Goal: Task Accomplishment & Management: Use online tool/utility

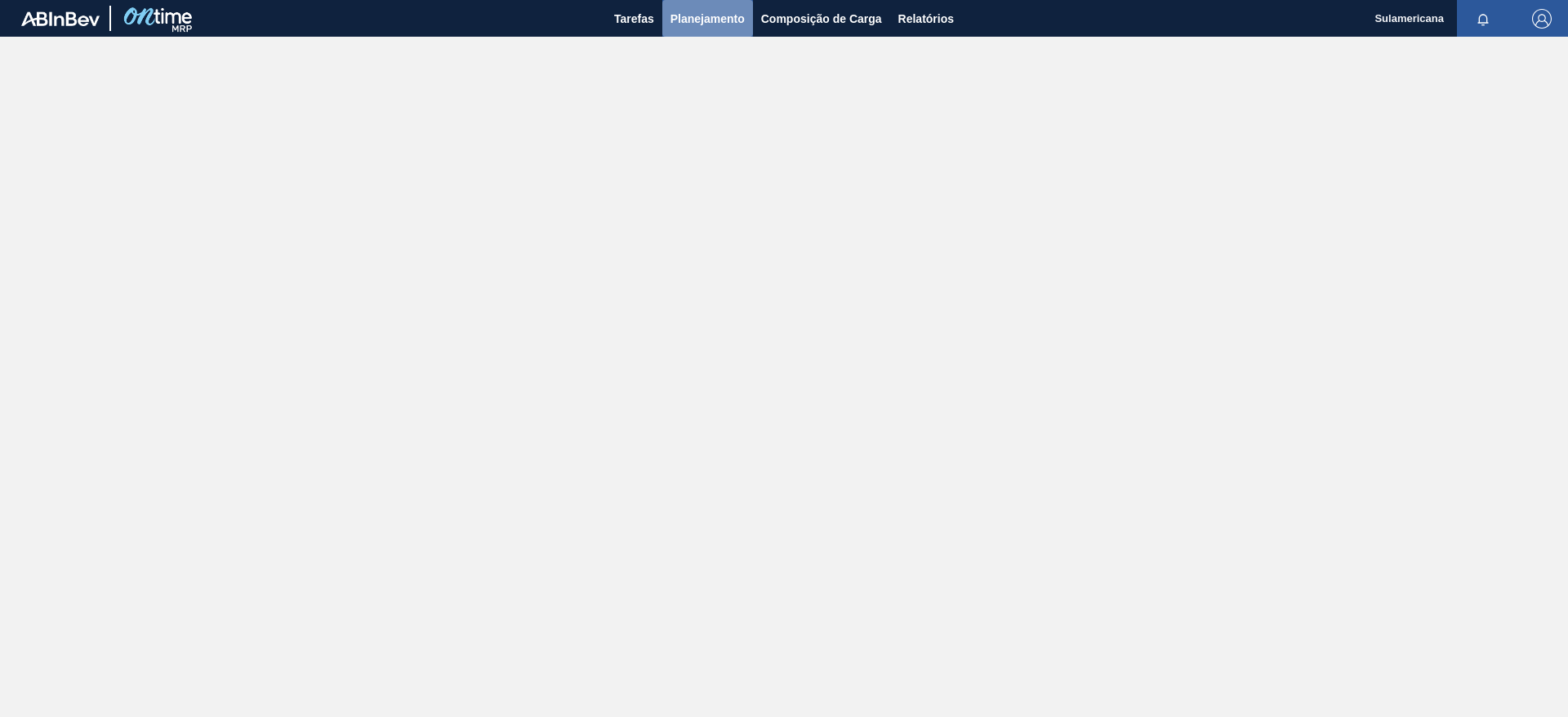
click at [687, 20] on span "Planejamento" at bounding box center [708, 19] width 74 height 20
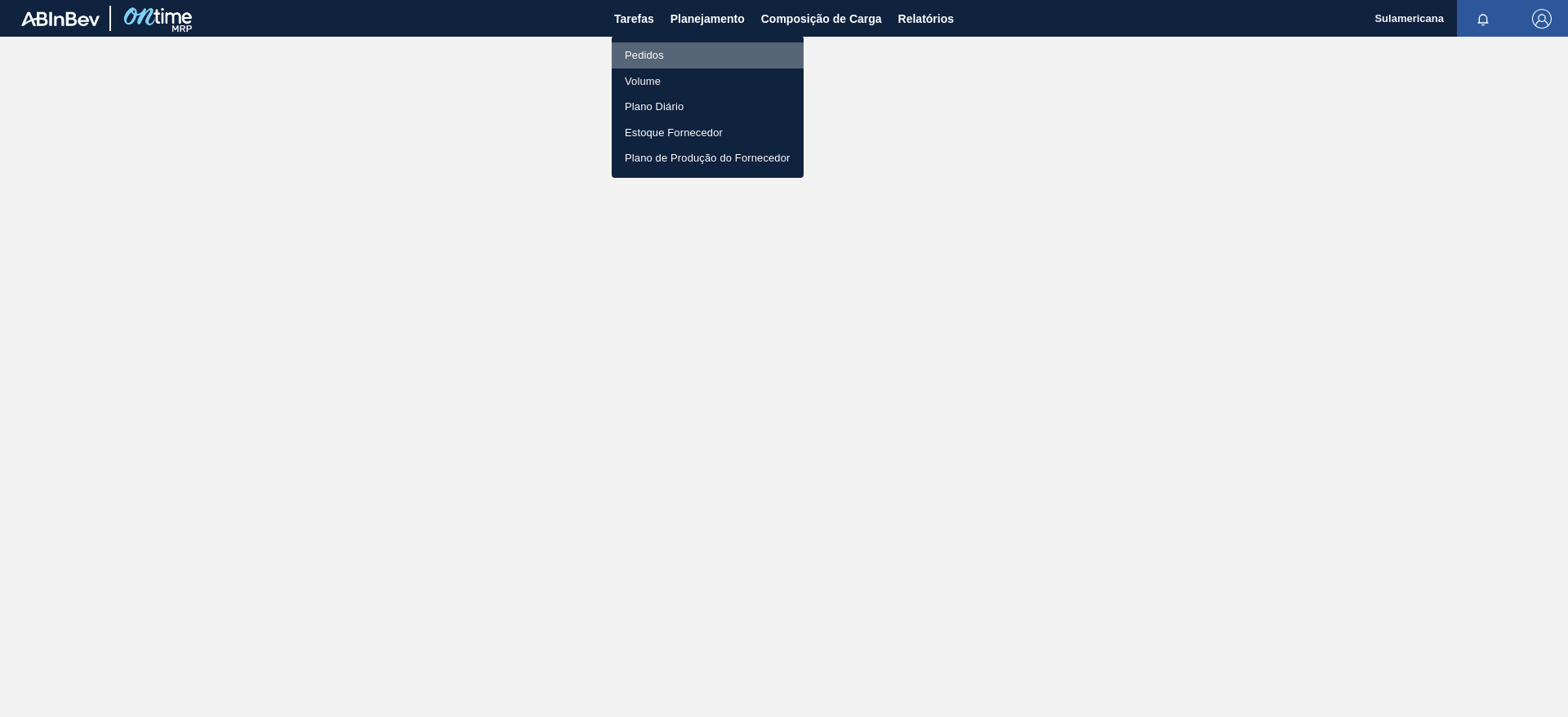
click at [672, 53] on li "Pedidos" at bounding box center [708, 55] width 192 height 26
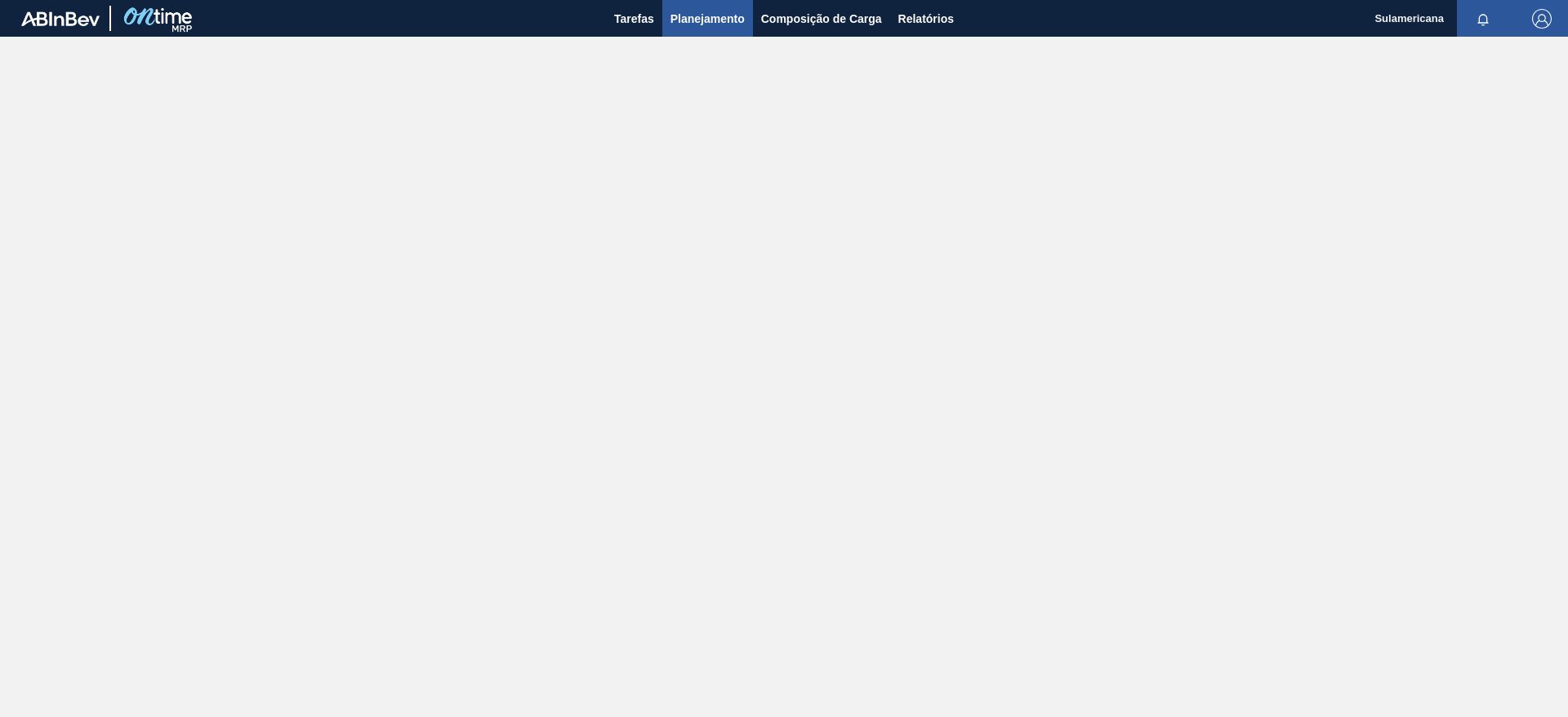
click at [706, 14] on span "Planejamento" at bounding box center [708, 19] width 74 height 20
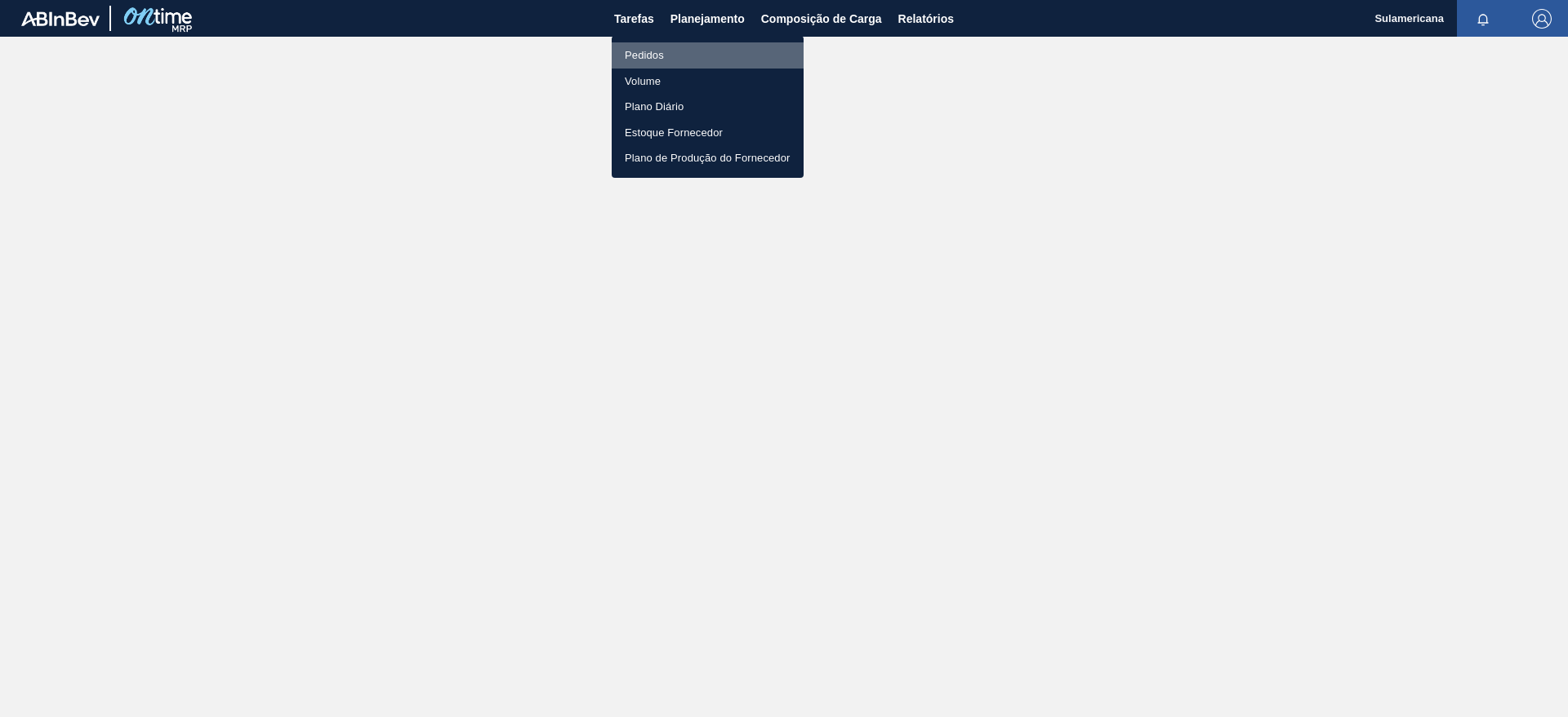
click at [664, 47] on li "Pedidos" at bounding box center [708, 55] width 192 height 26
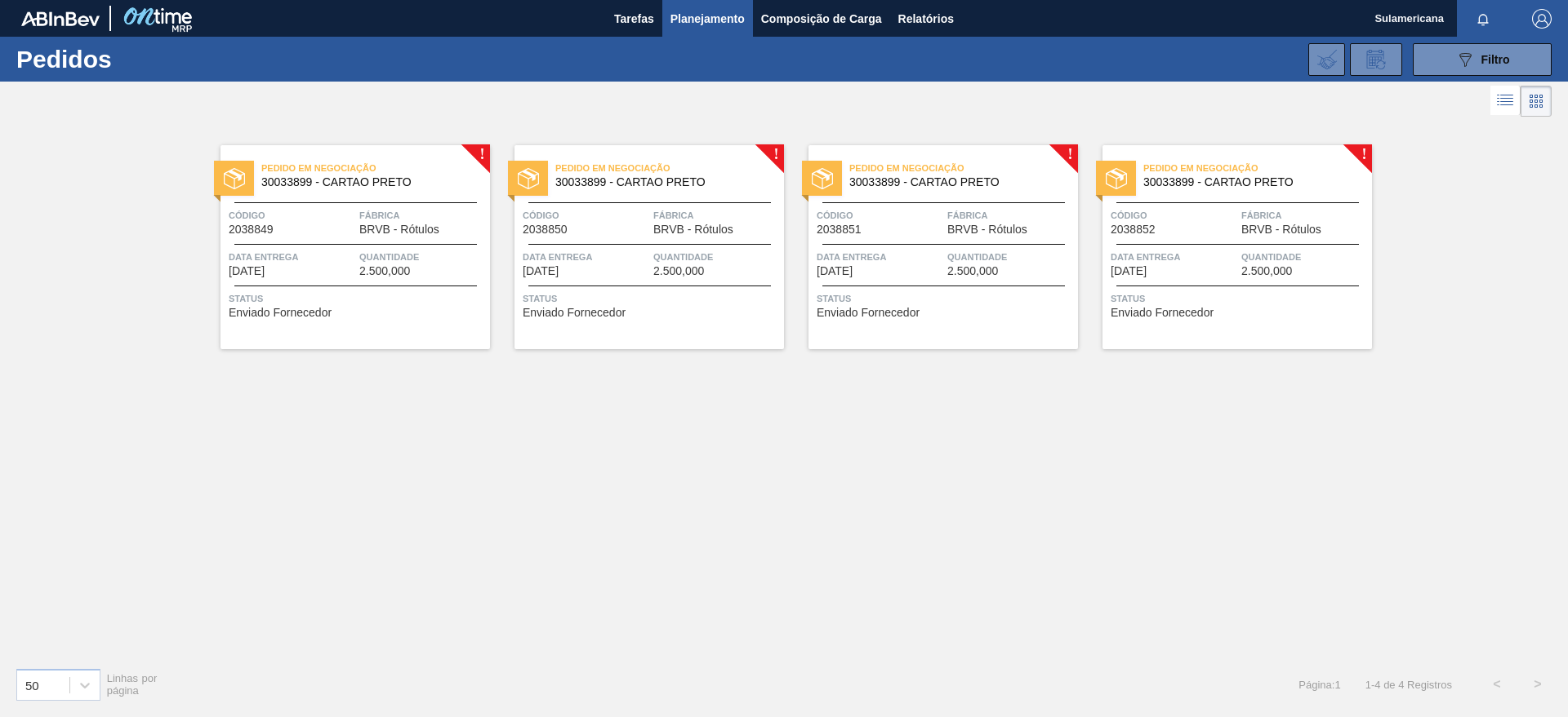
click at [478, 149] on div "Pedido em Negociação 30033899 - CARTAO PRETO Código 2038849 Fábrica BRVB - Rótu…" at bounding box center [354, 247] width 269 height 204
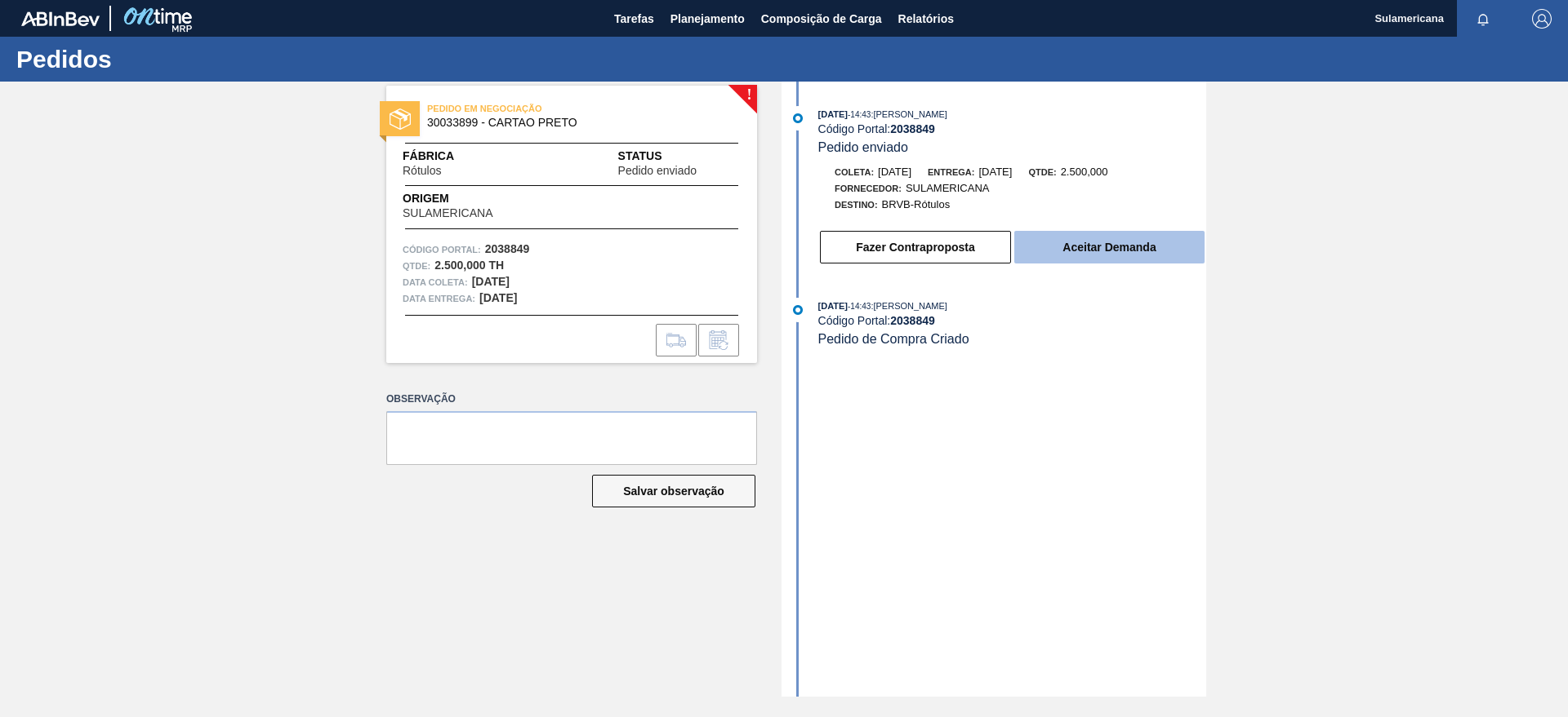
click at [1076, 251] on button "Aceitar Demanda" at bounding box center [1109, 246] width 190 height 32
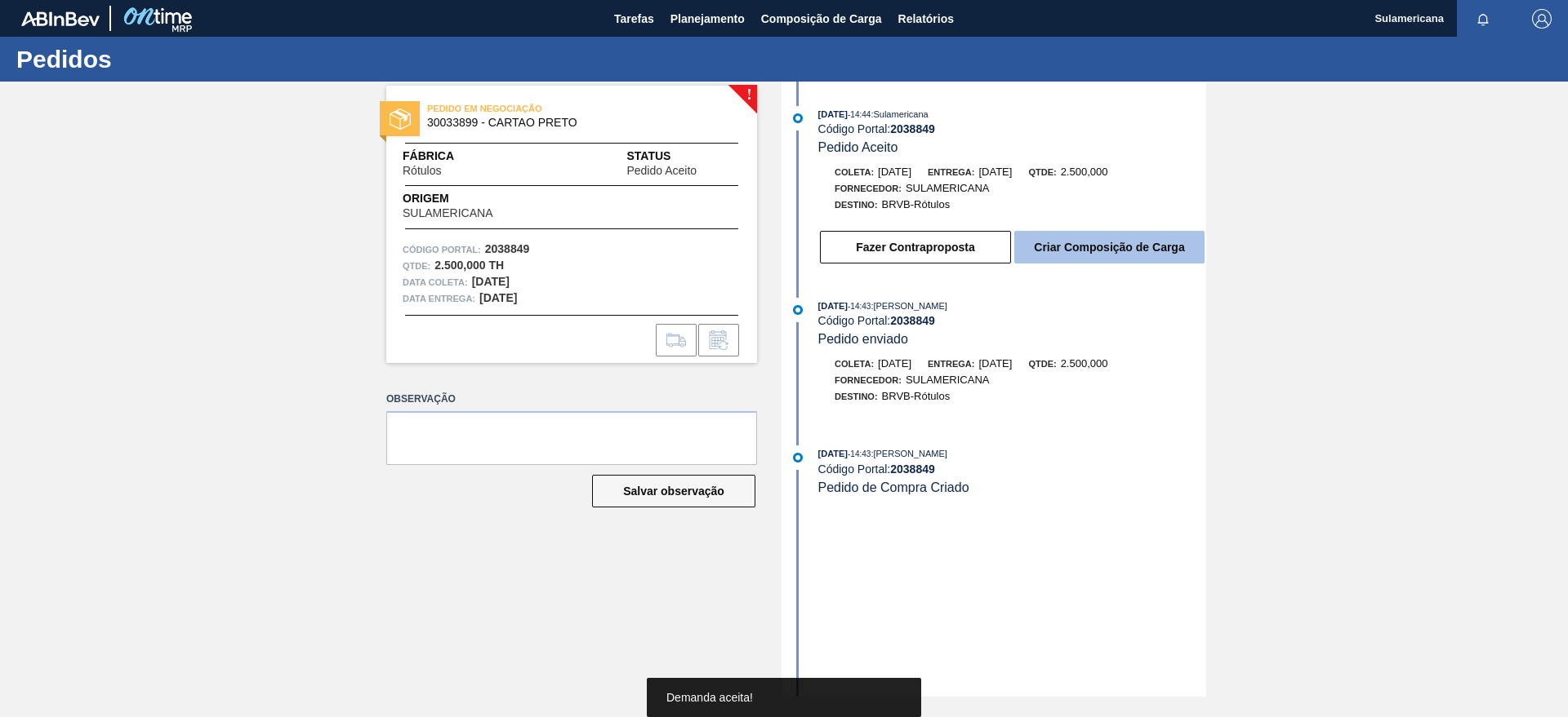
click at [1099, 248] on button "Criar Composição de Carga" at bounding box center [1109, 246] width 190 height 32
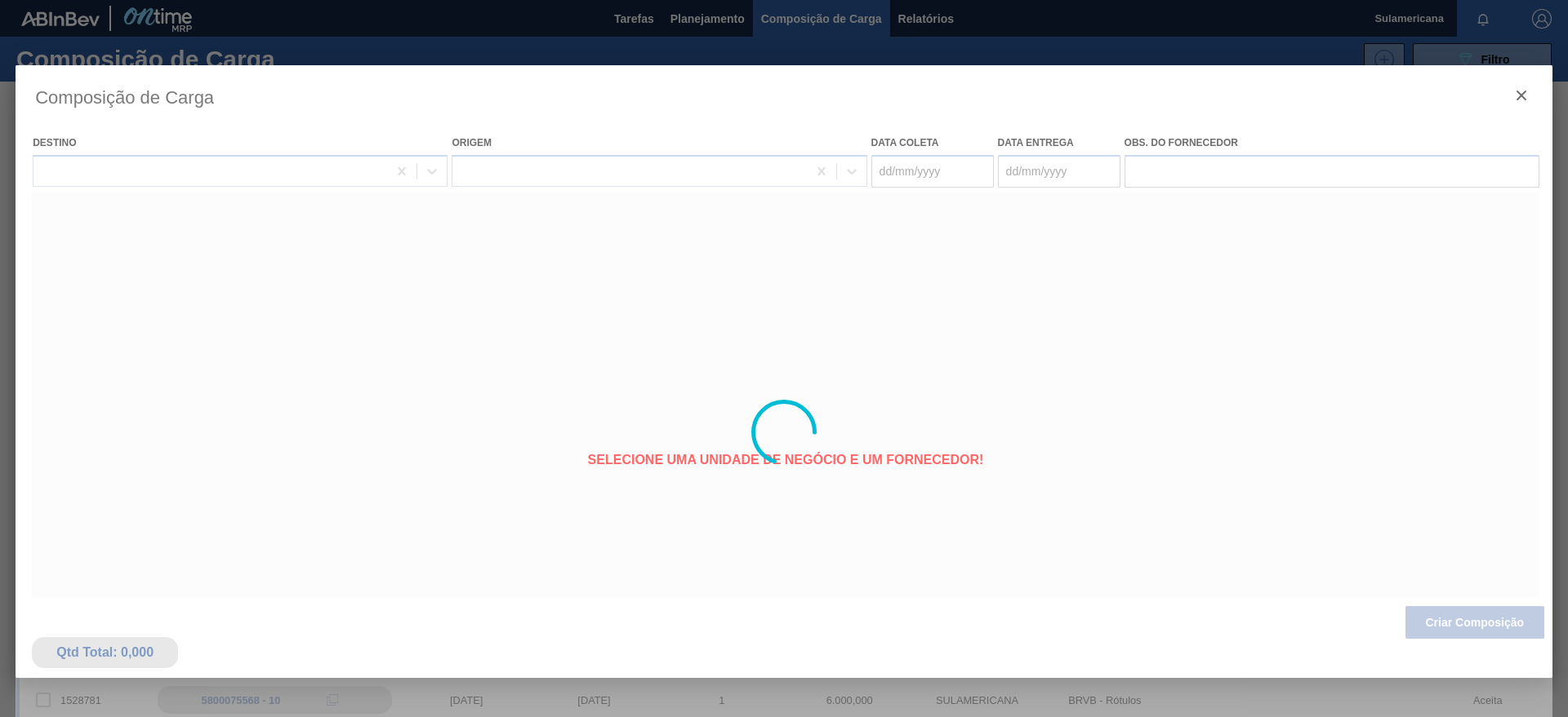
type coleta "06/10/2025"
type entrega "08/10/2025"
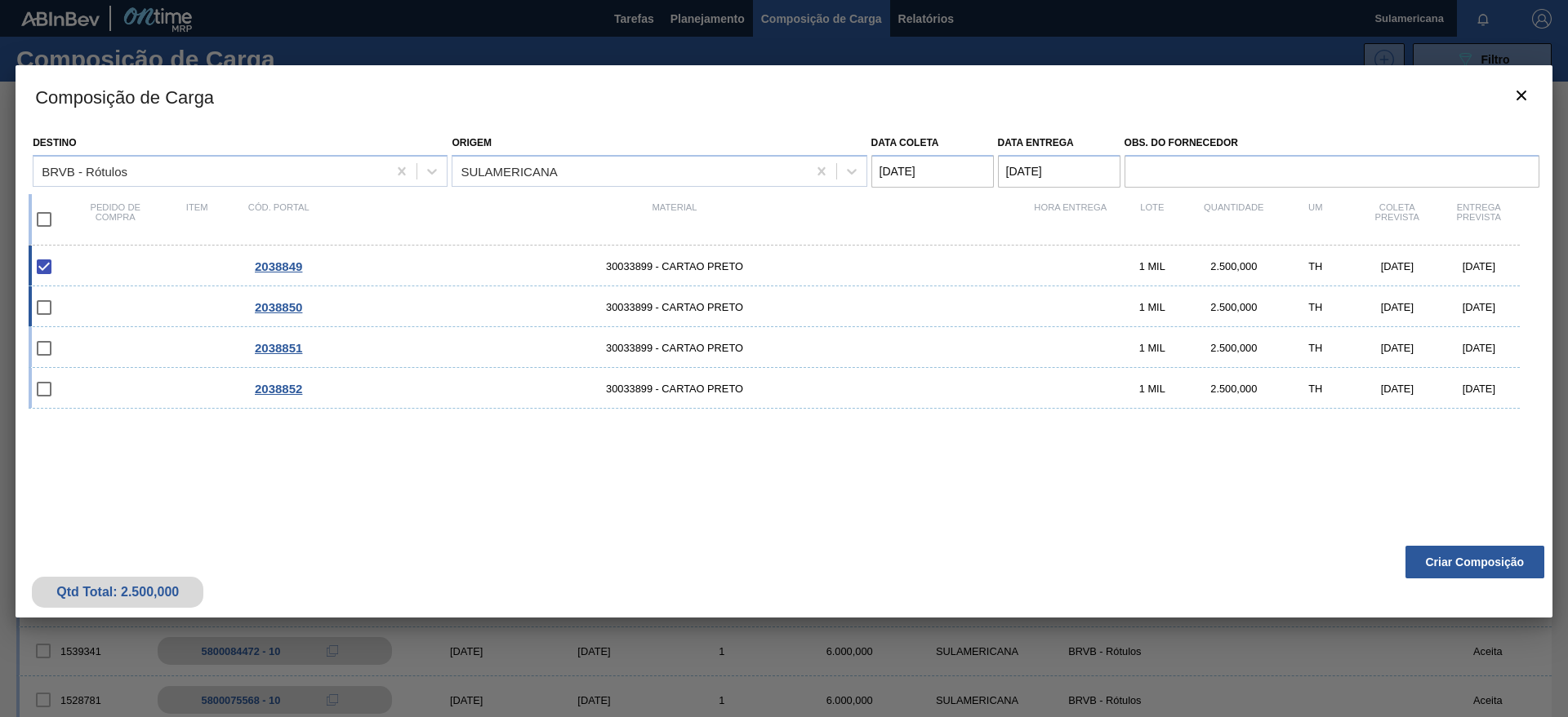
click at [42, 310] on input "checkbox" at bounding box center [44, 307] width 34 height 34
checkbox input "false"
click at [1482, 562] on button "Criar Composição" at bounding box center [1475, 561] width 139 height 32
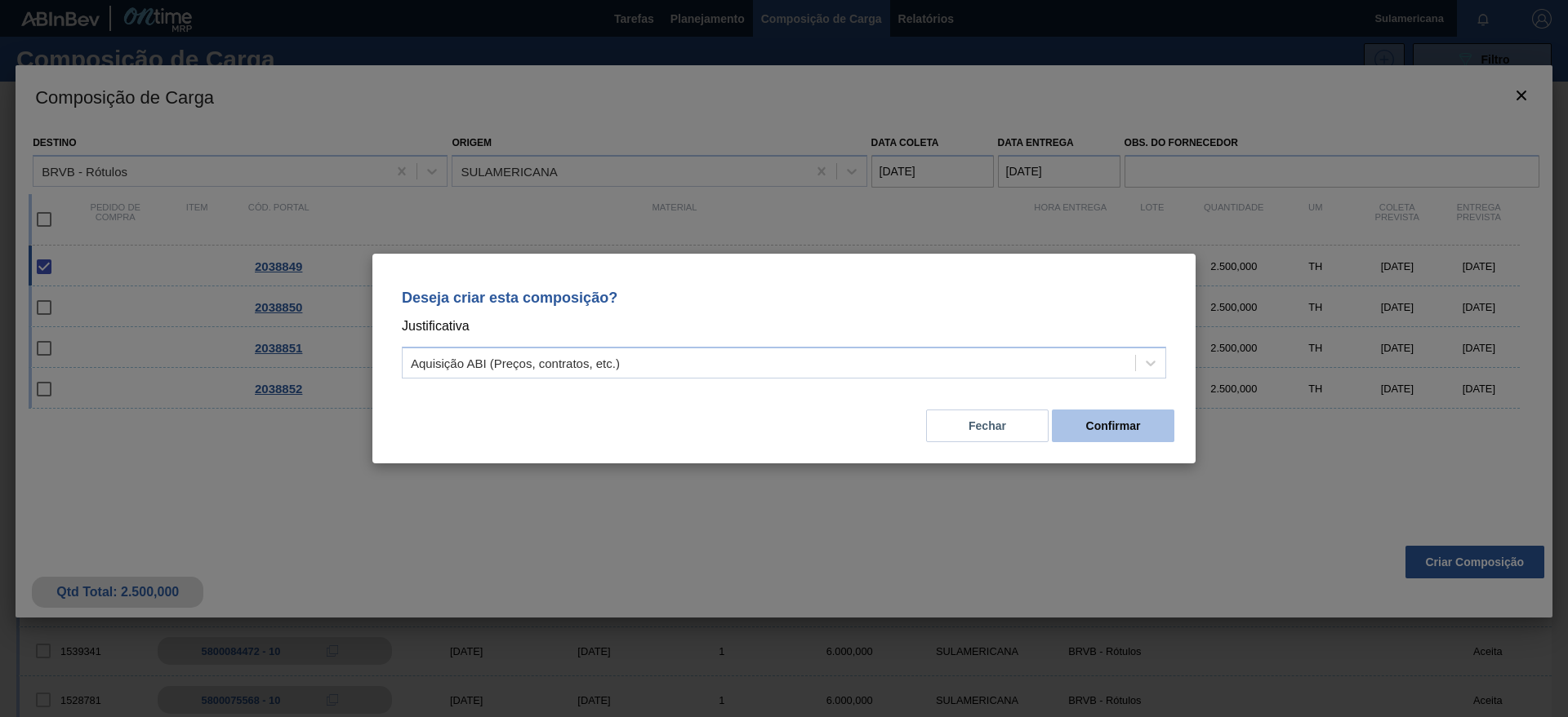
click at [1114, 425] on button "Confirmar" at bounding box center [1113, 426] width 122 height 32
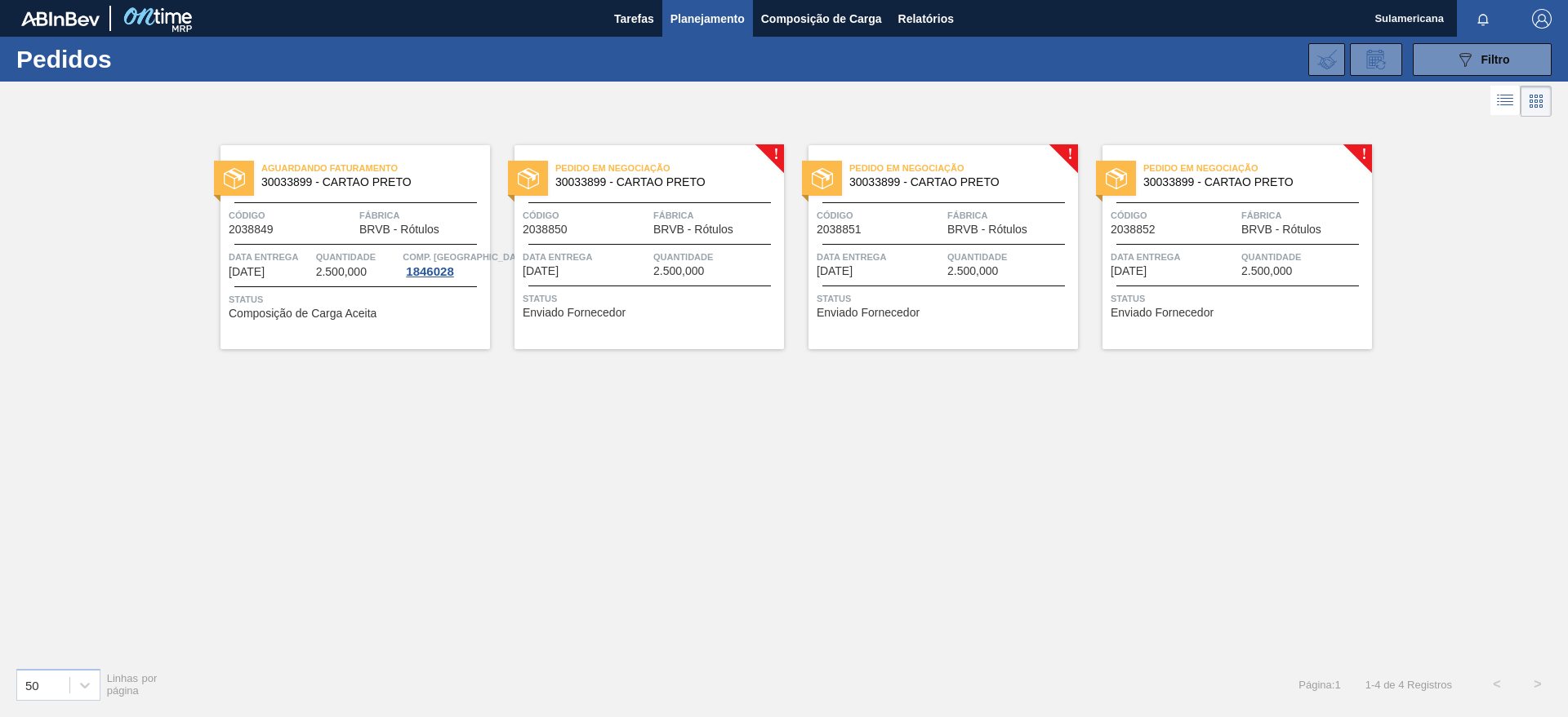
click at [776, 151] on div "Pedido em Negociação 30033899 - CARTAO PRETO Código 2038850 Fábrica BRVB - Rótu…" at bounding box center [649, 247] width 269 height 204
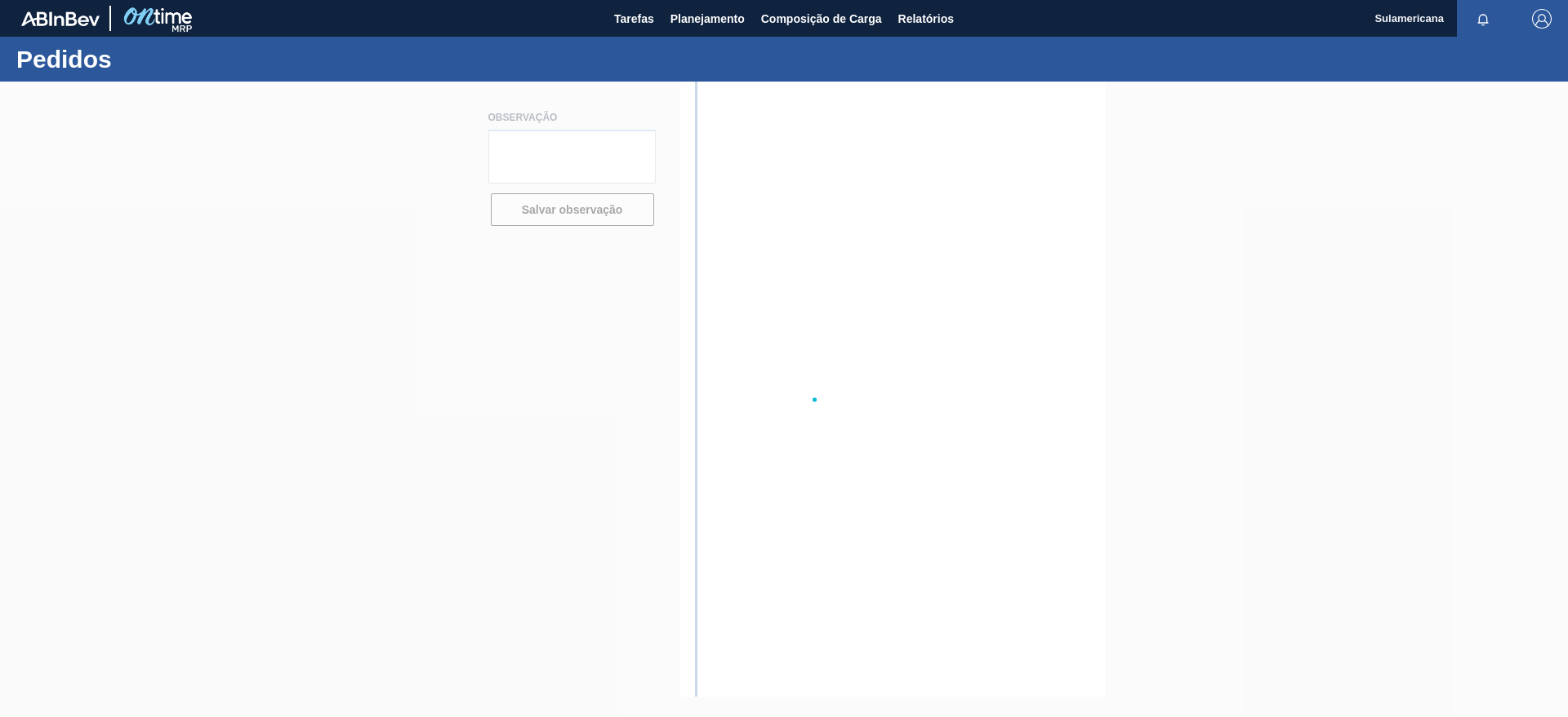
click at [776, 151] on div at bounding box center [784, 399] width 1568 height 636
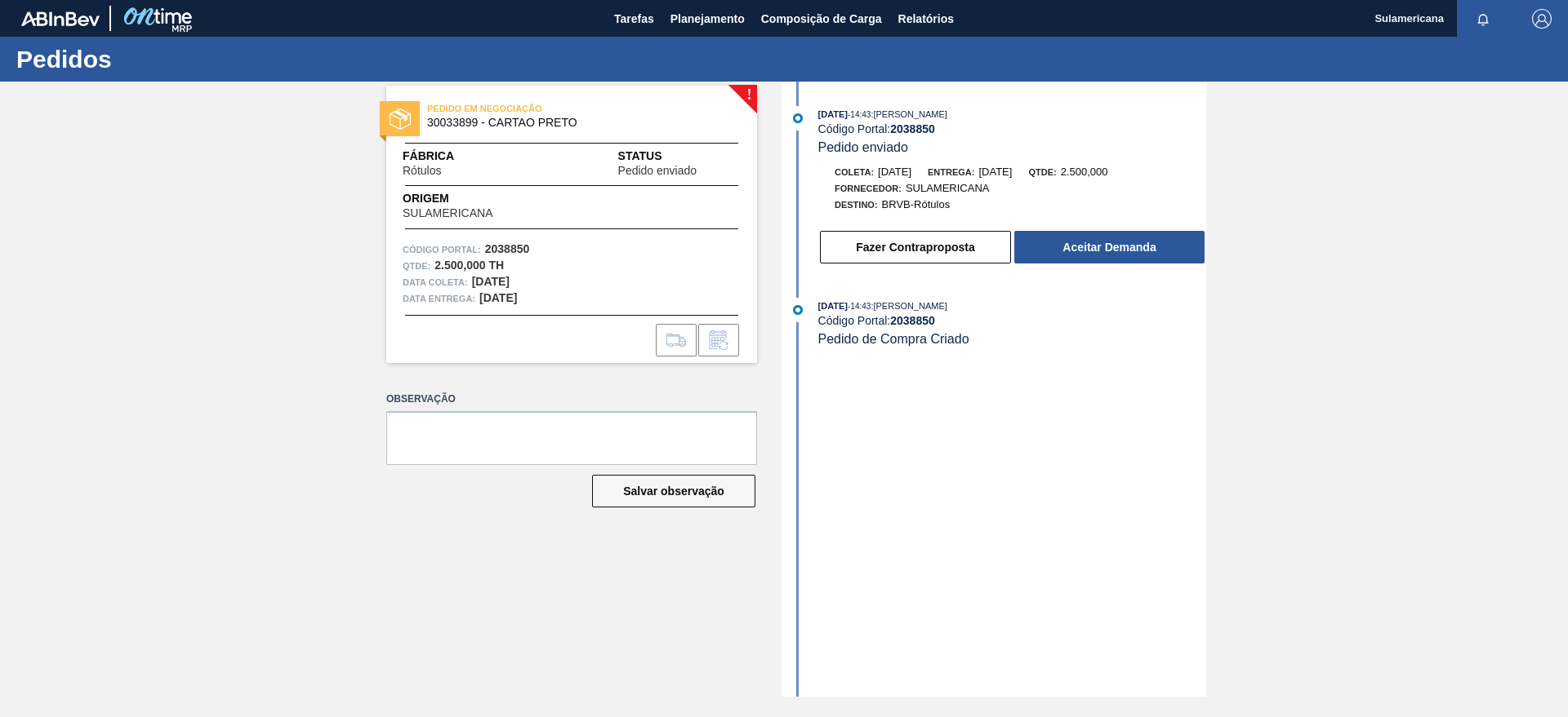
click at [749, 91] on div "PEDIDO EM NEGOCIAÇÃO 30033899 - CARTAO PRETO Fábrica Rótulos Status Pedido envi…" at bounding box center [572, 225] width 371 height 278
click at [1096, 245] on button "Aceitar Demanda" at bounding box center [1109, 246] width 190 height 32
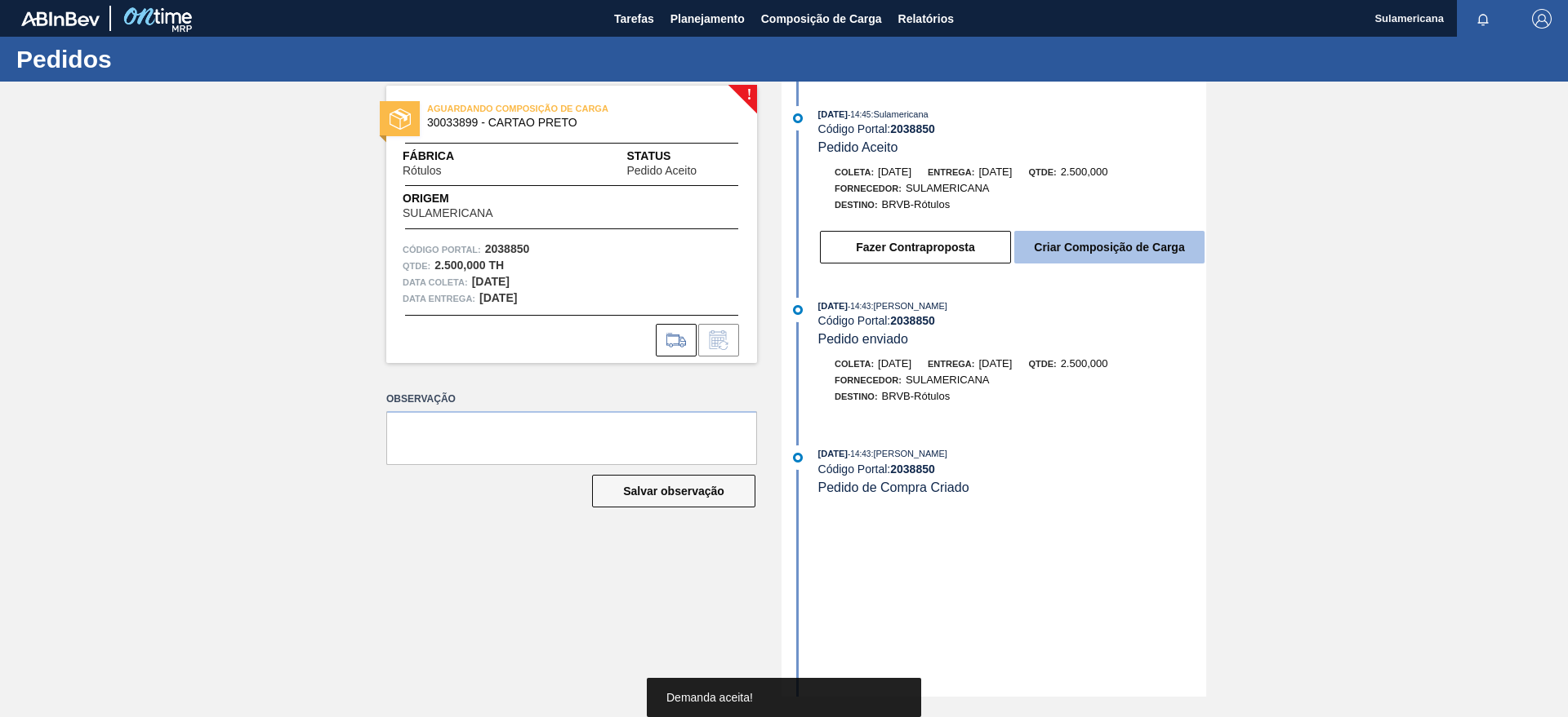
click at [1089, 246] on button "Criar Composição de Carga" at bounding box center [1109, 246] width 190 height 32
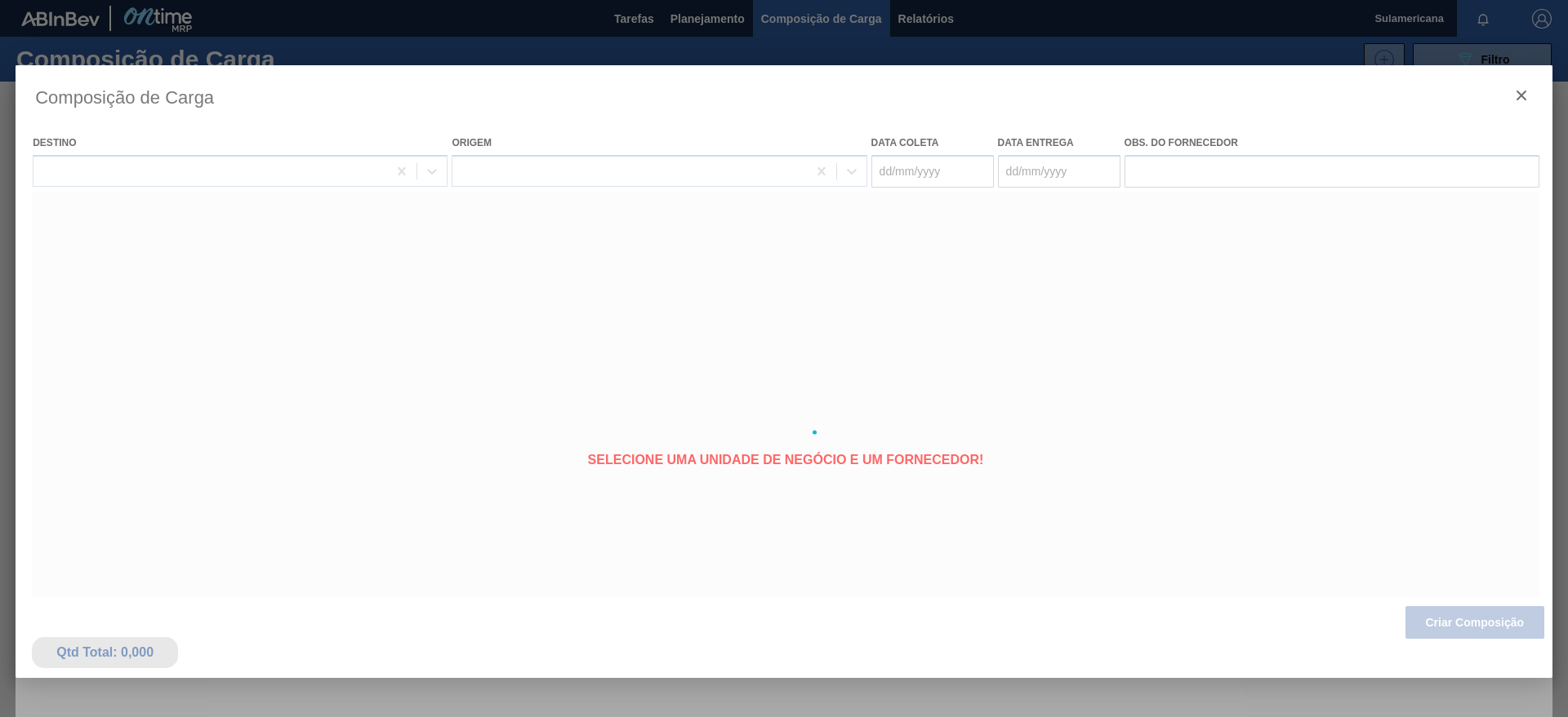
type coleta "20/10/2025"
type entrega "22/10/2025"
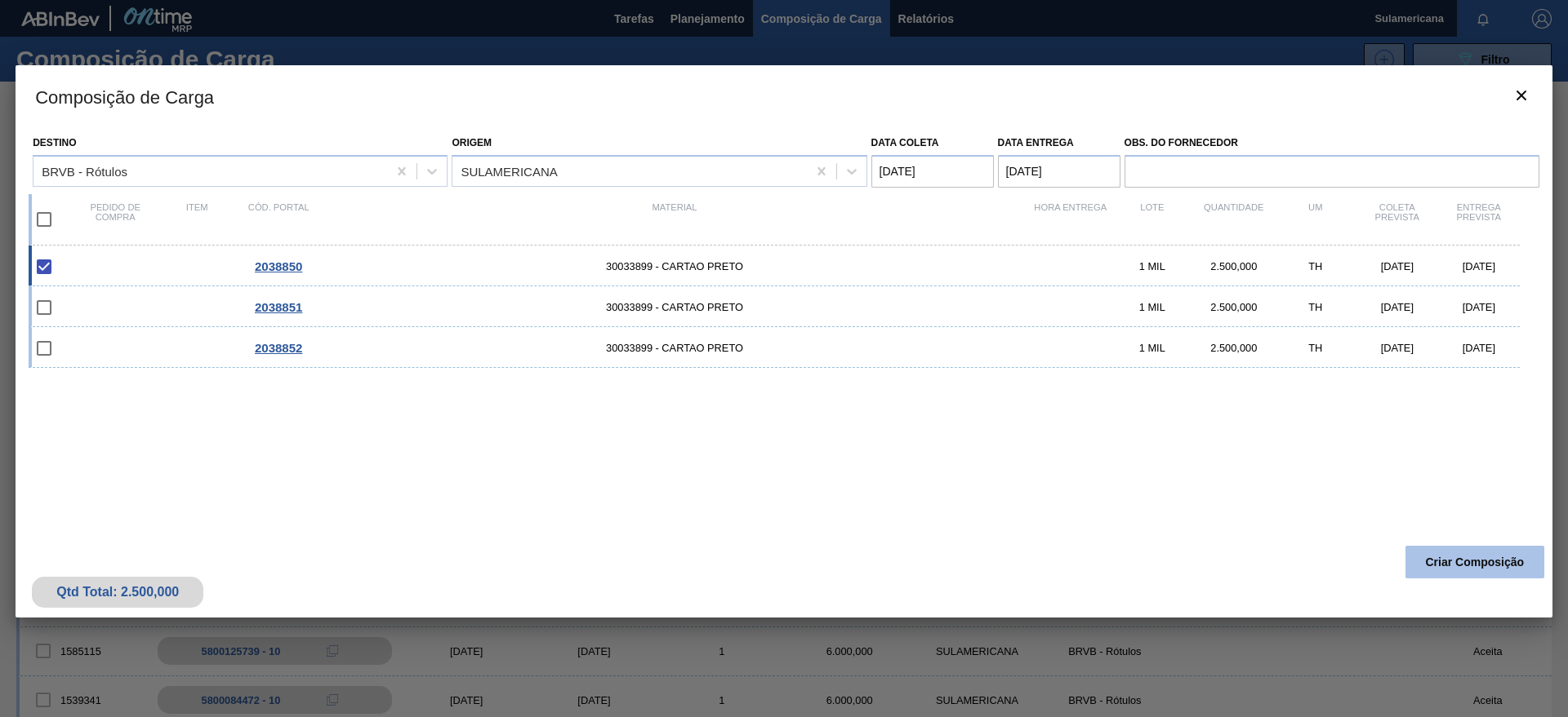
click at [1445, 563] on button "Criar Composição" at bounding box center [1475, 561] width 139 height 32
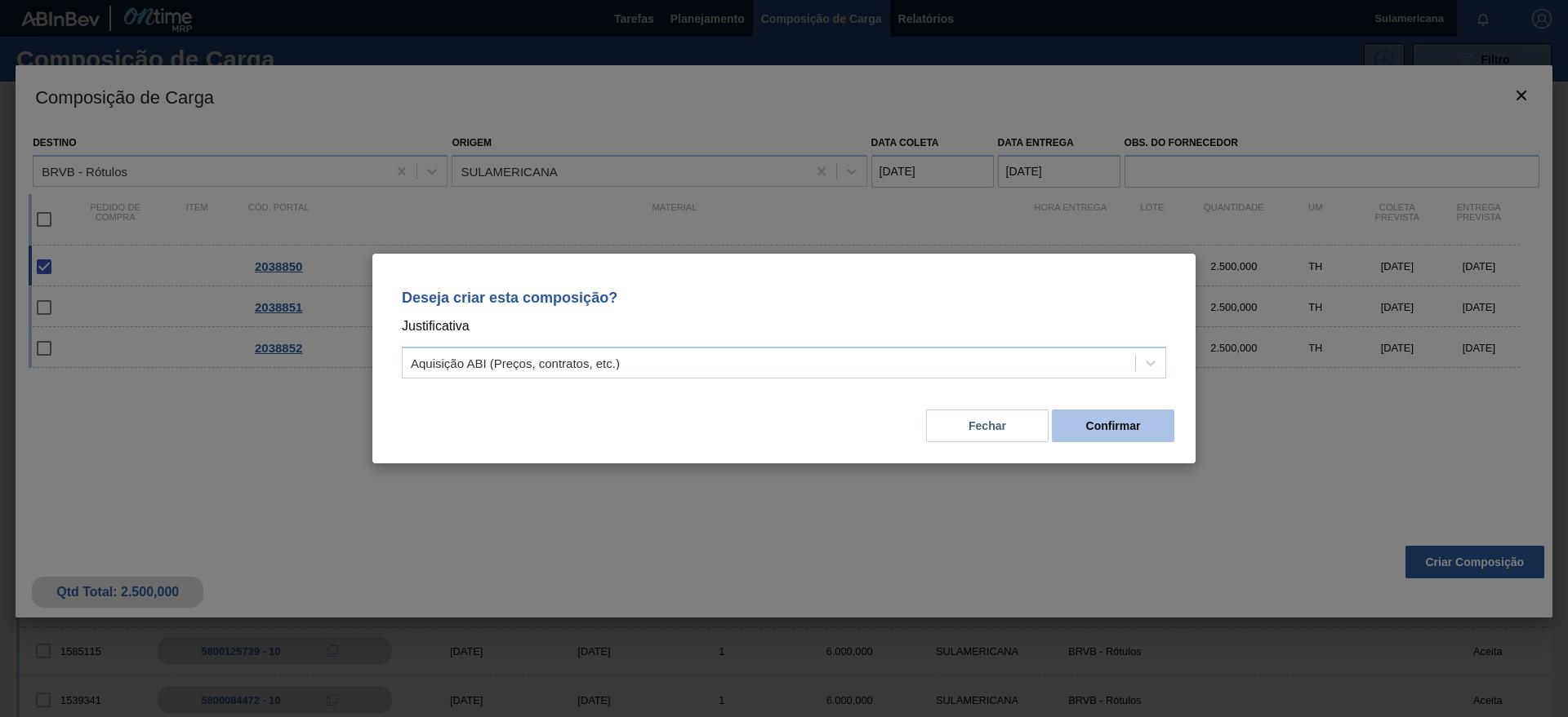
click at [1103, 428] on button "Confirmar" at bounding box center [1113, 426] width 122 height 32
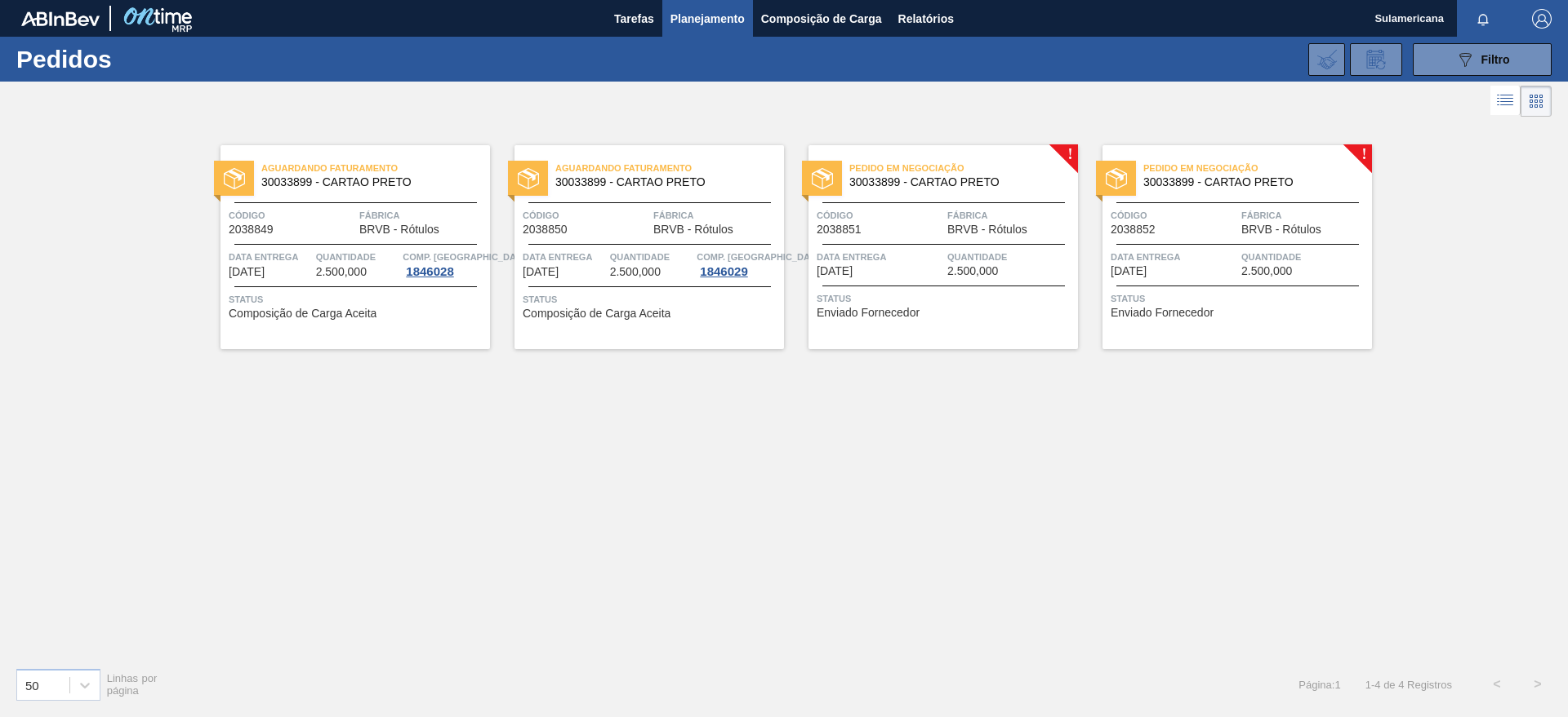
click at [1067, 148] on div "Pedido em Negociação 30033899 - CARTAO PRETO Código 2038851 Fábrica BRVB - Rótu…" at bounding box center [943, 247] width 269 height 204
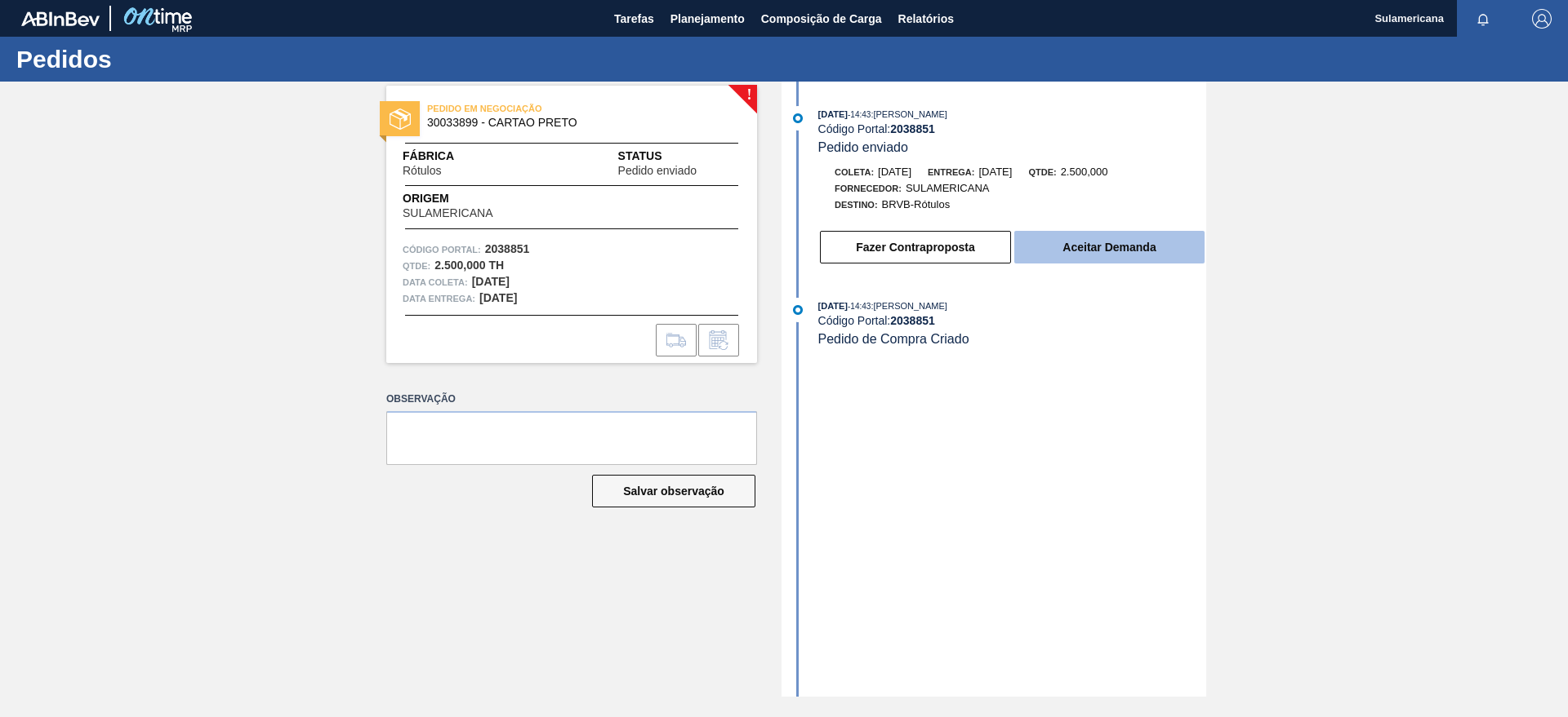
click at [1075, 246] on button "Aceitar Demanda" at bounding box center [1109, 246] width 190 height 32
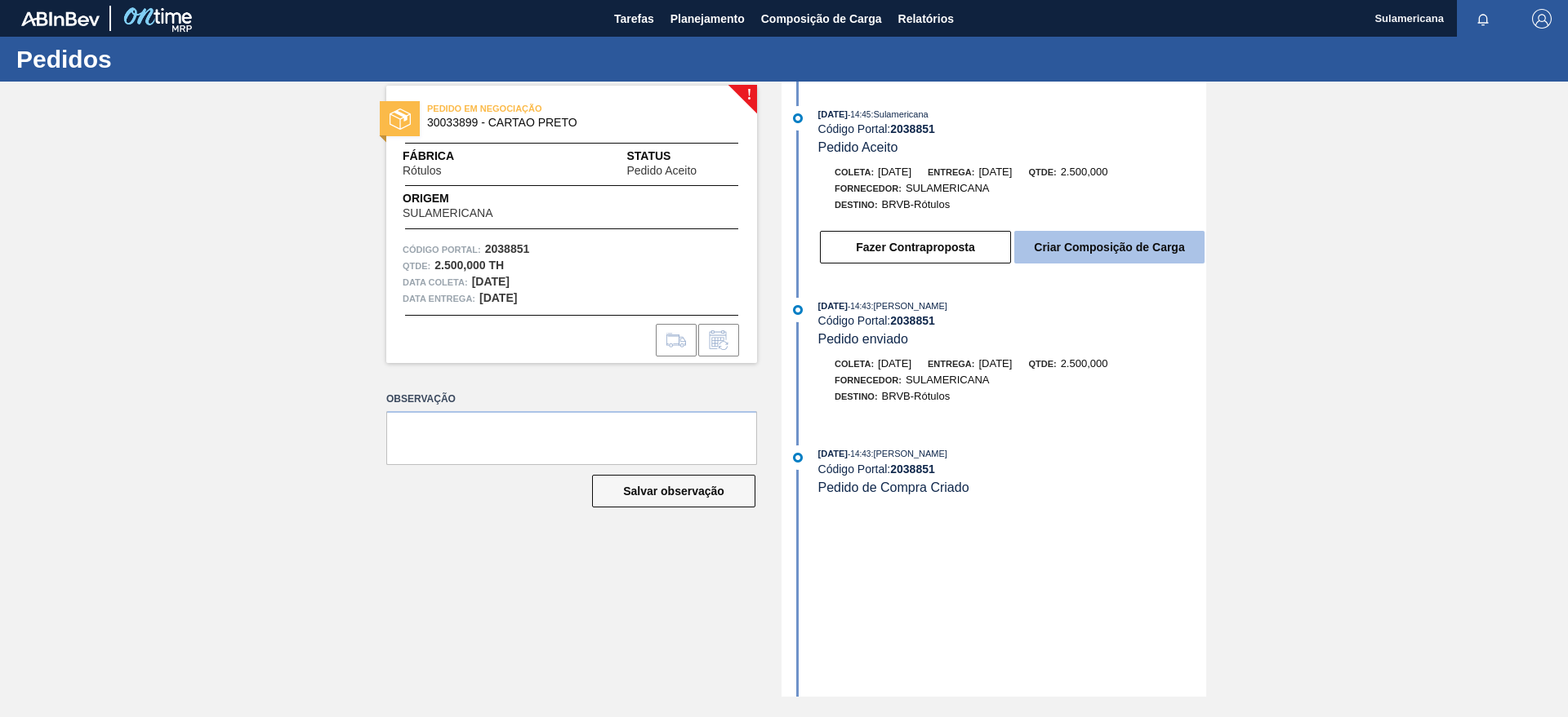
click at [1084, 248] on button "Criar Composição de Carga" at bounding box center [1109, 246] width 190 height 32
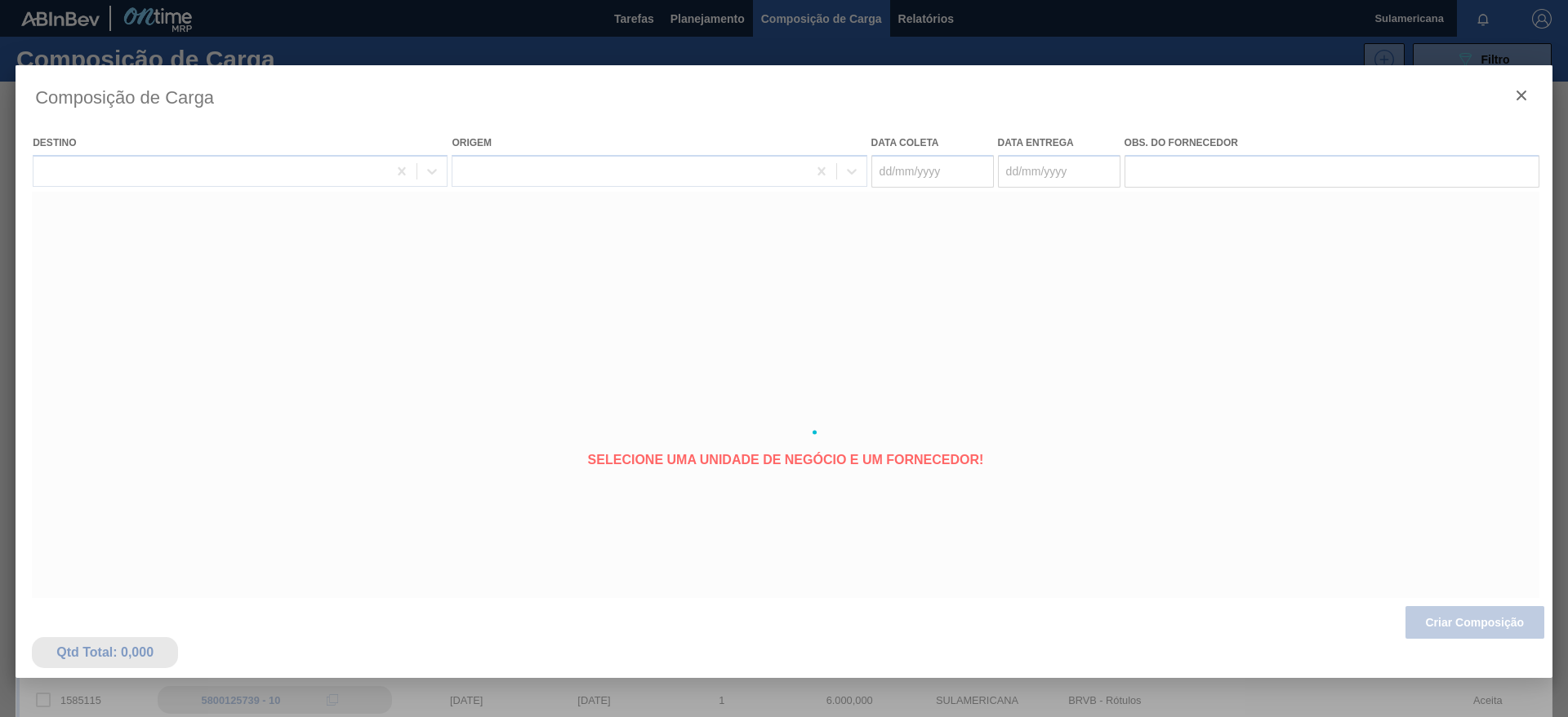
type coleta "29/10/2025"
type entrega "31/10/2025"
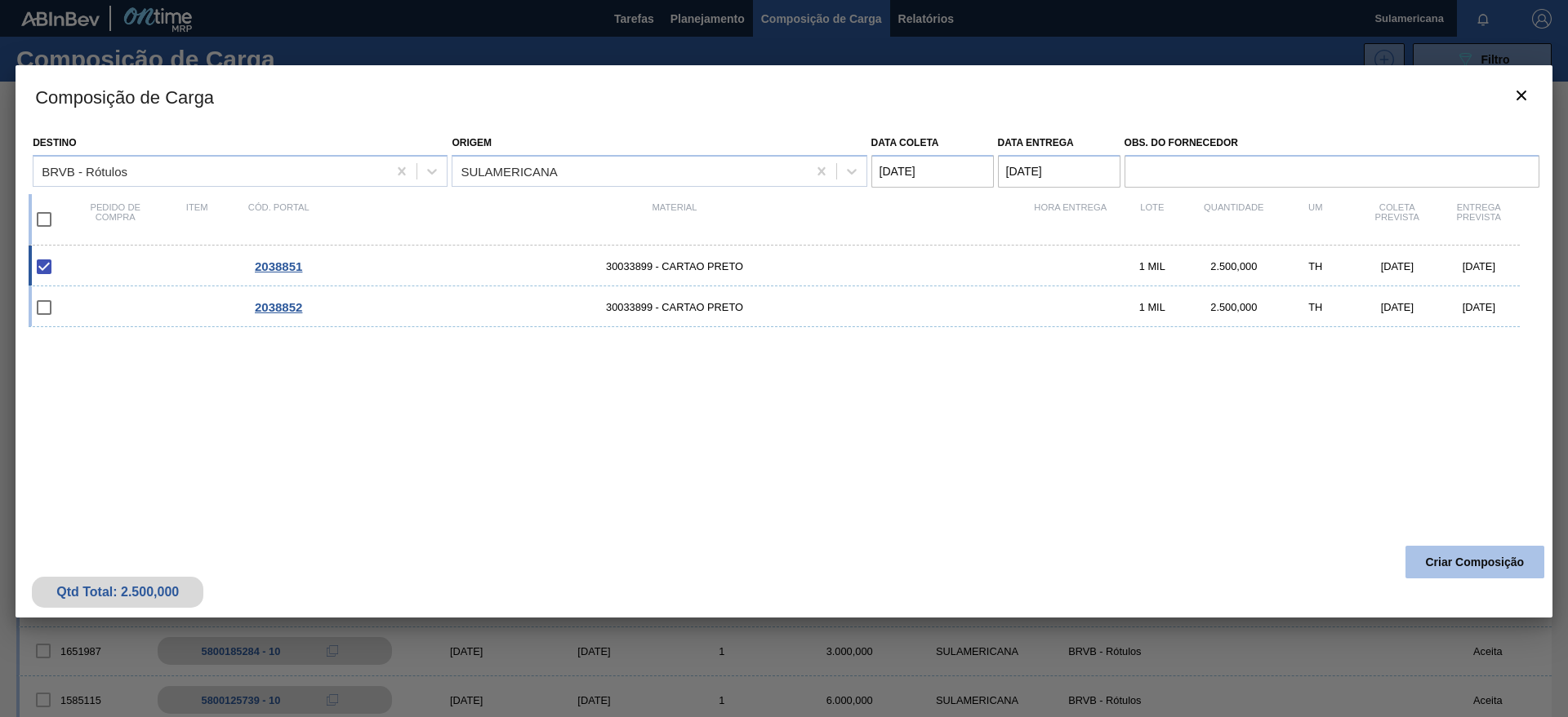
click at [1452, 555] on button "Criar Composição" at bounding box center [1475, 561] width 139 height 32
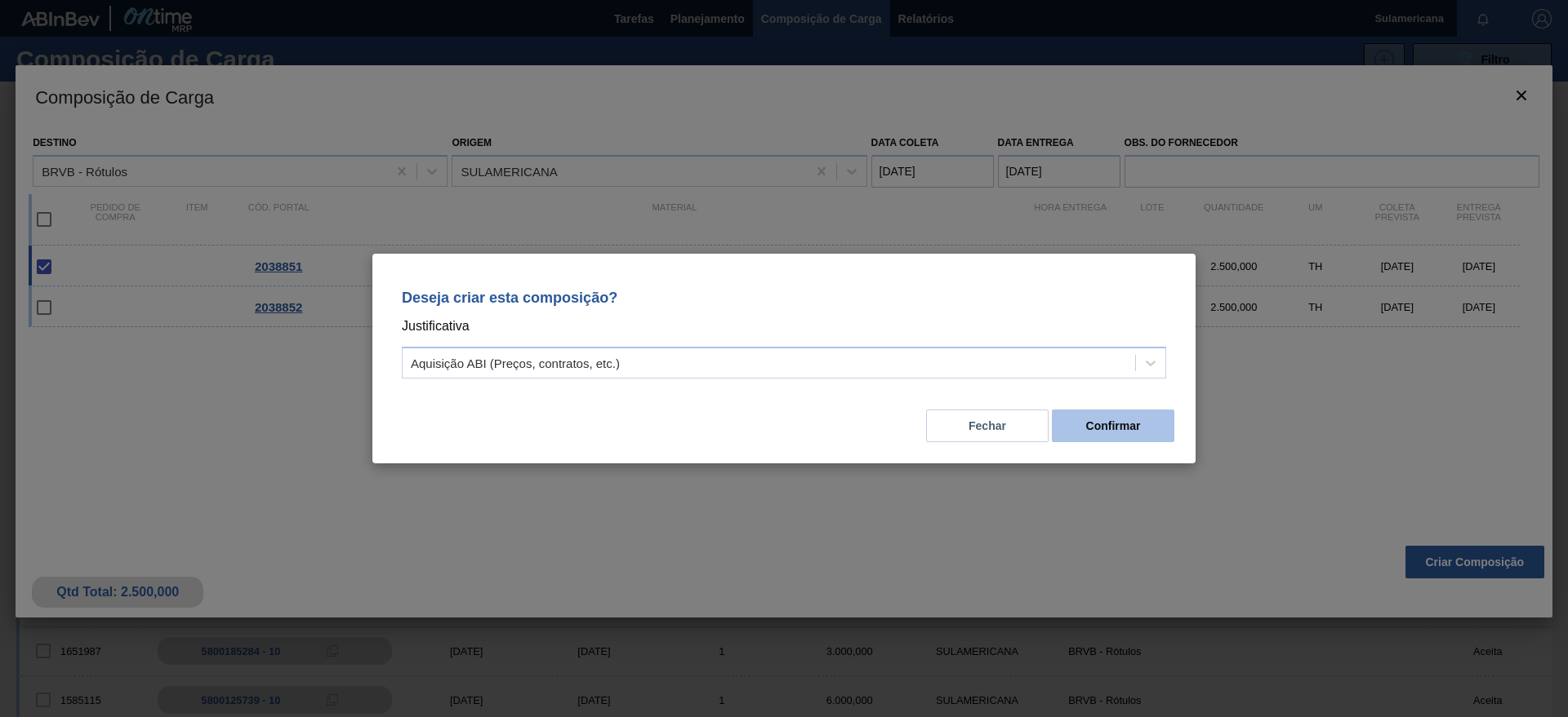
click at [1117, 423] on button "Confirmar" at bounding box center [1113, 426] width 122 height 32
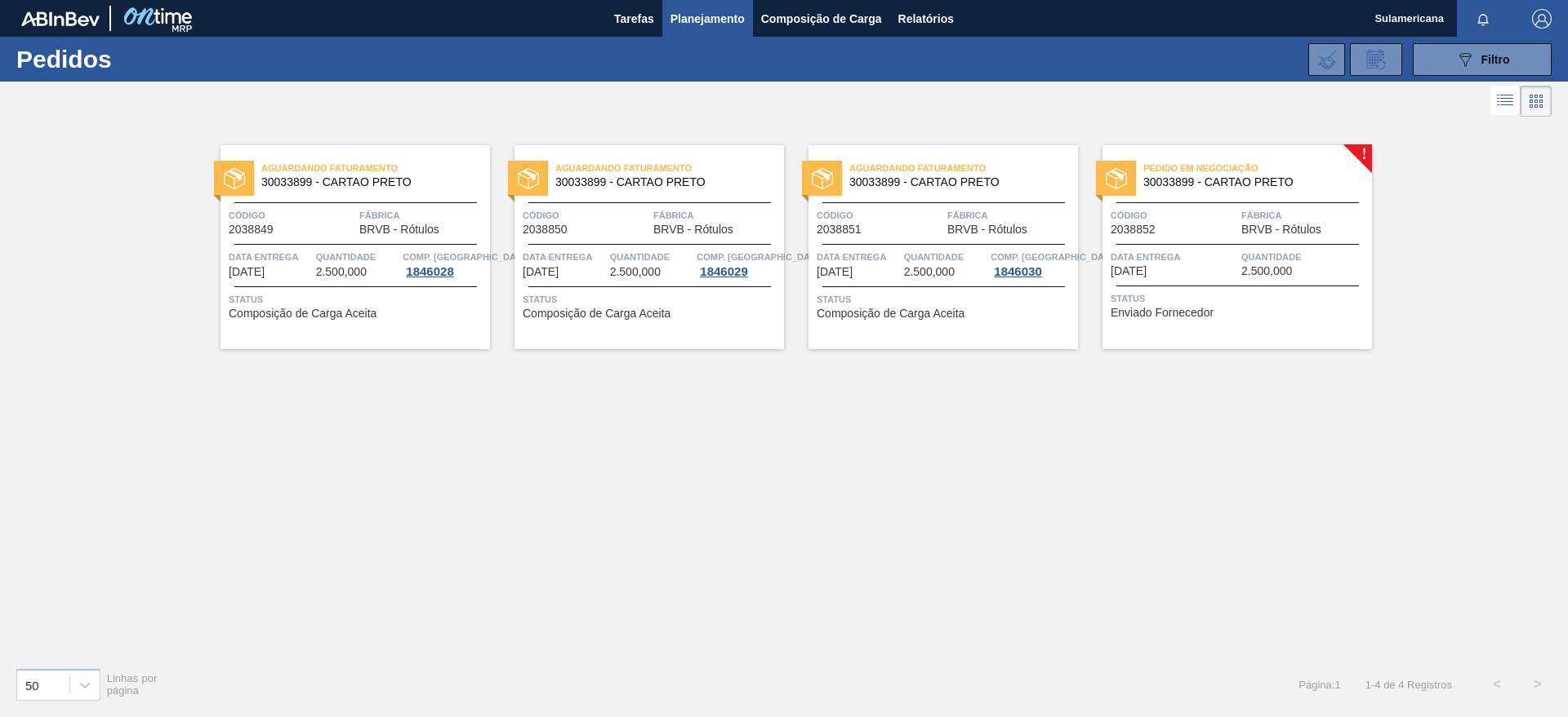
click at [1363, 154] on div "Pedido em Negociação 30033899 - CARTAO PRETO Código 2038852 Fábrica BRVB - Rótu…" at bounding box center [1236, 247] width 269 height 204
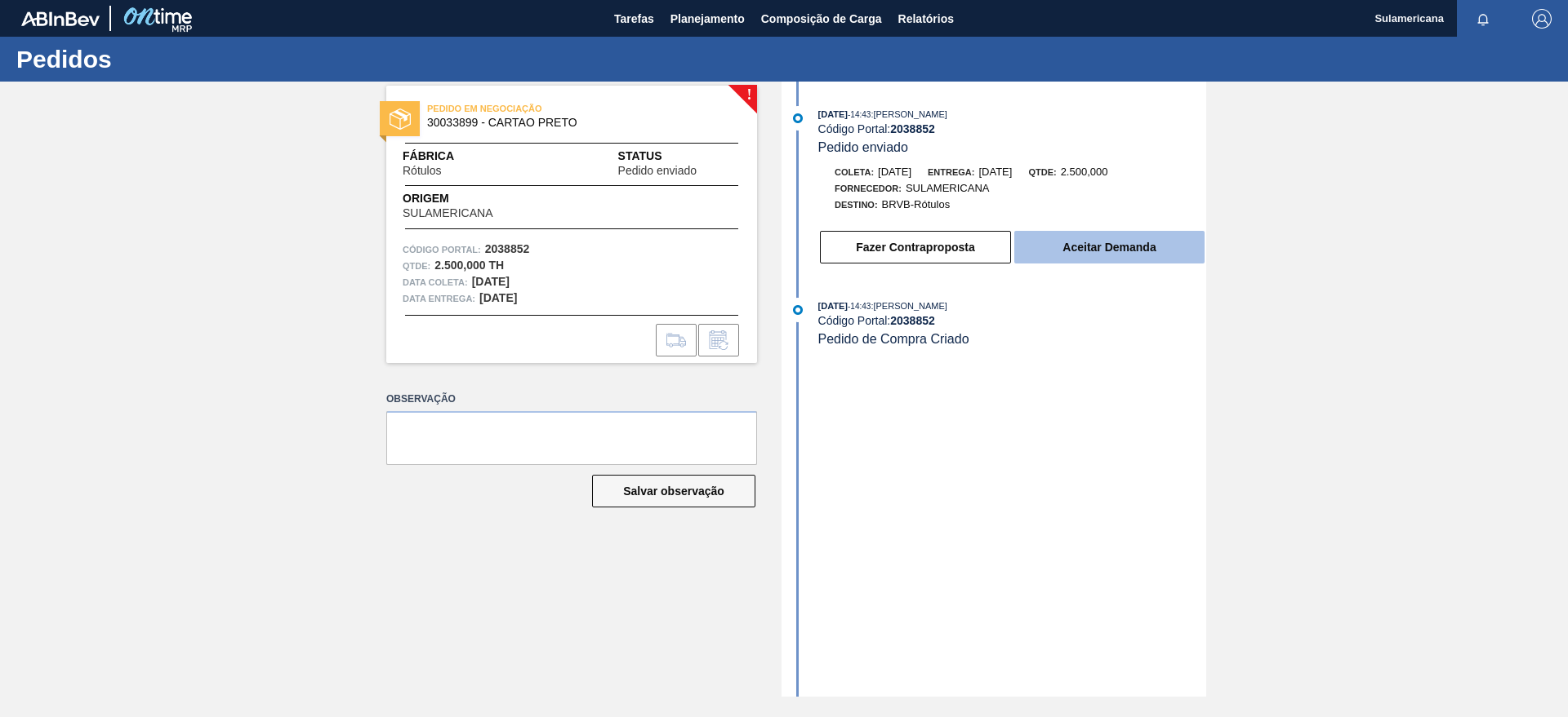
click at [1102, 247] on button "Aceitar Demanda" at bounding box center [1109, 246] width 190 height 32
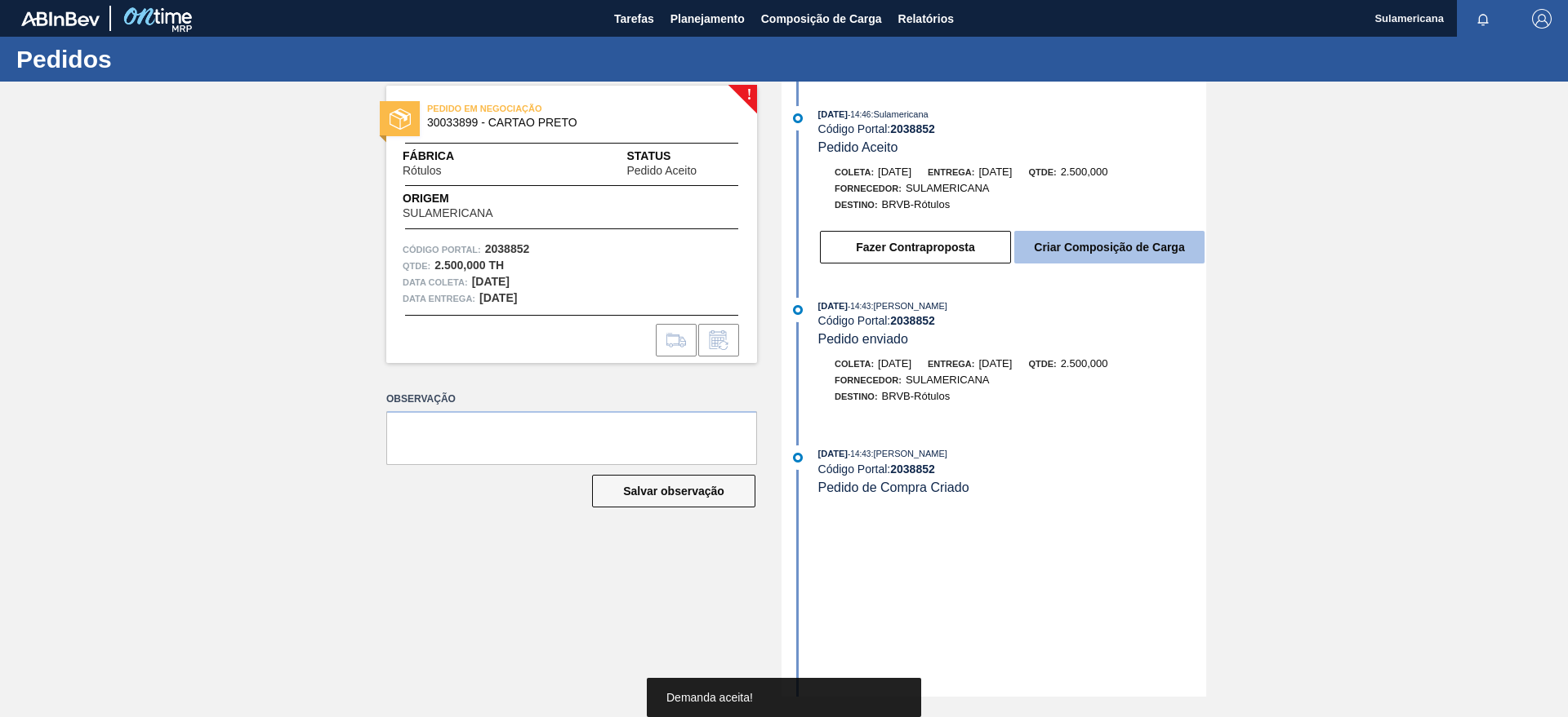
click at [1083, 251] on button "Criar Composição de Carga" at bounding box center [1109, 246] width 190 height 32
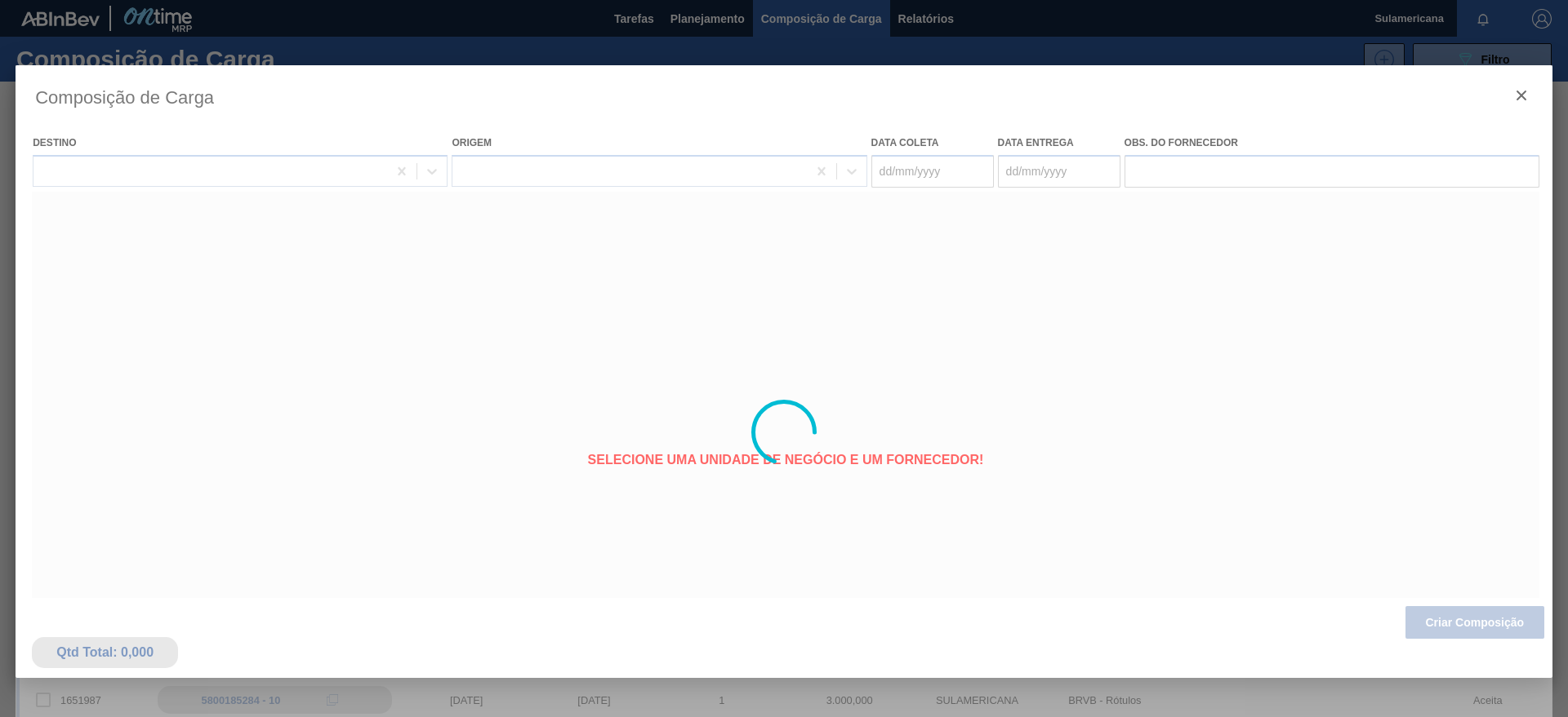
type coleta "10/11/2025"
type entrega "12/11/2025"
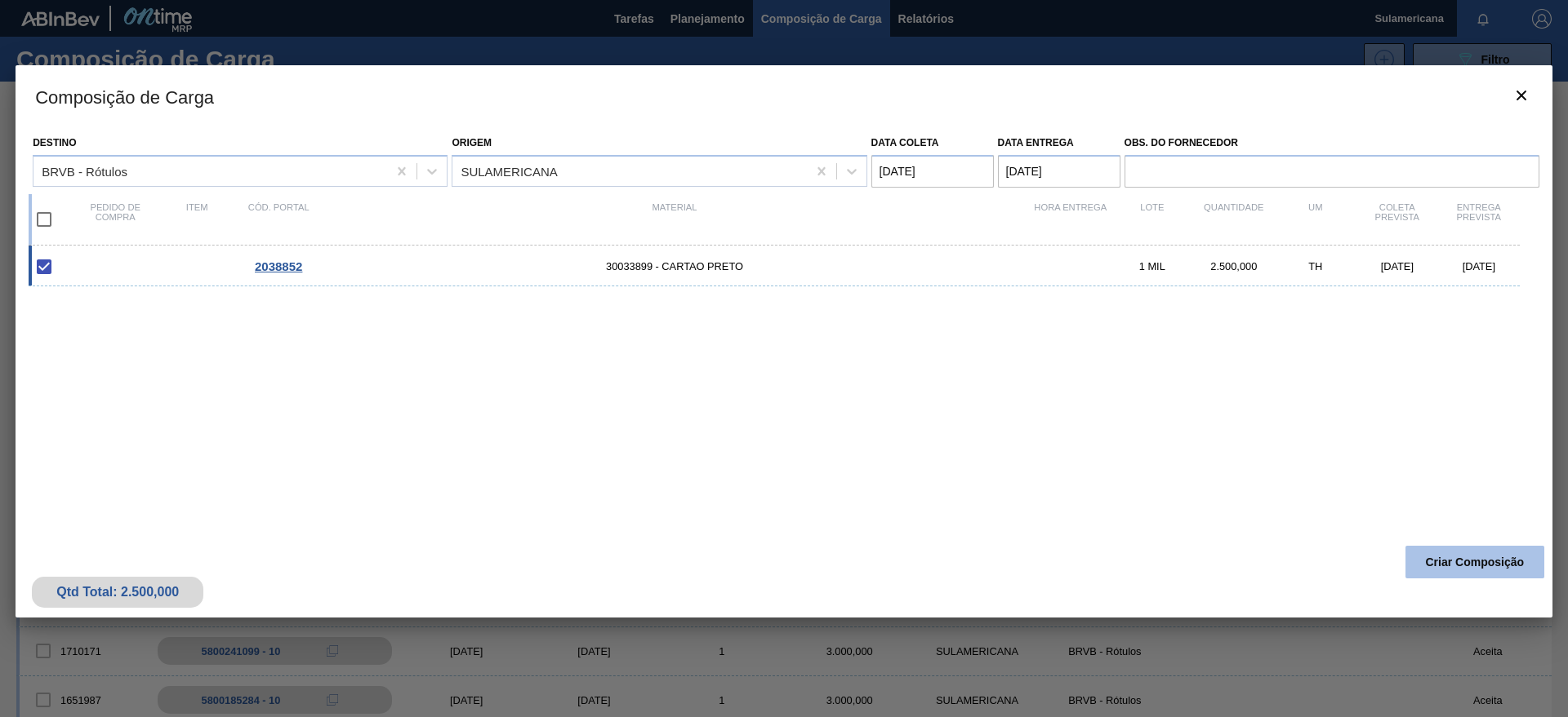
click at [1467, 556] on button "Criar Composição" at bounding box center [1475, 561] width 139 height 32
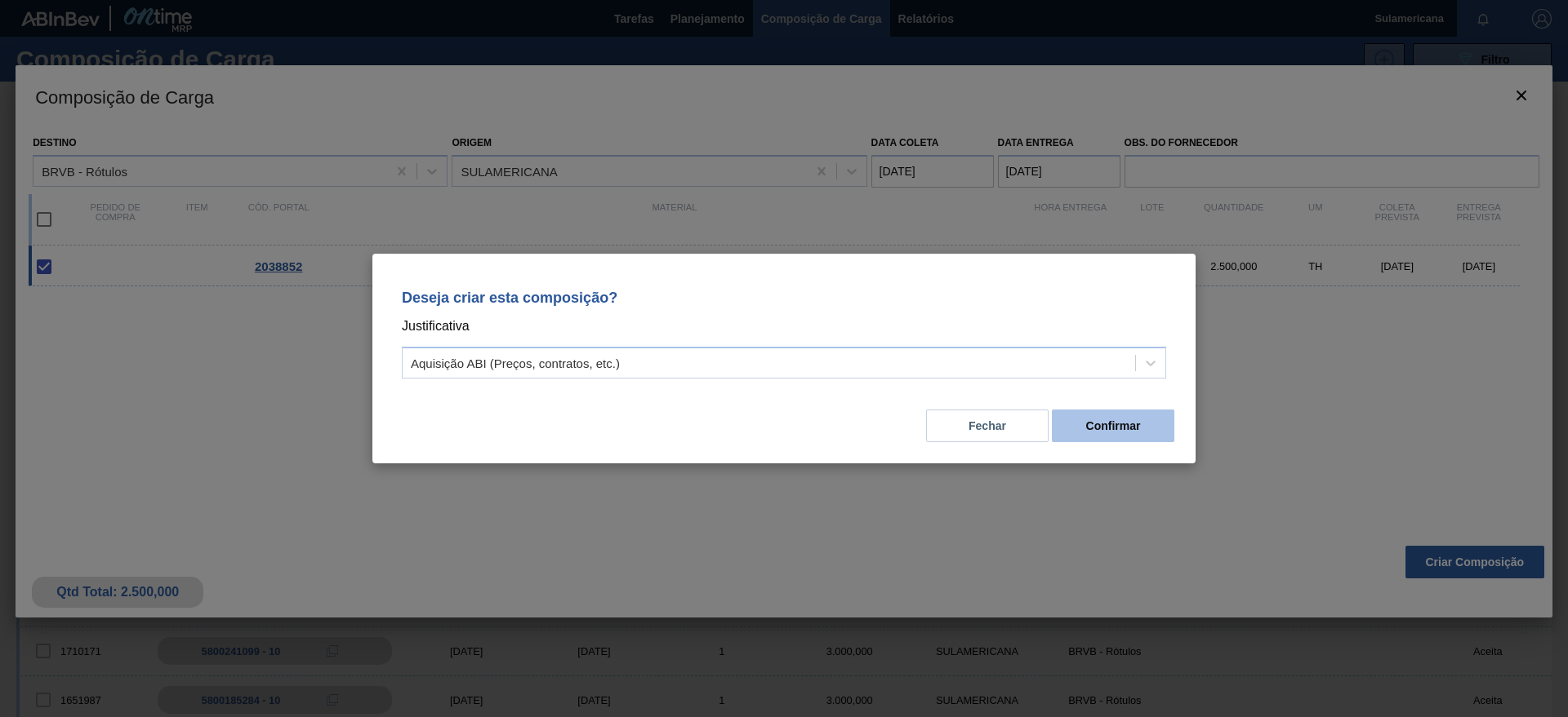
click at [1134, 421] on button "Confirmar" at bounding box center [1113, 426] width 122 height 32
